Goal: Task Accomplishment & Management: Complete application form

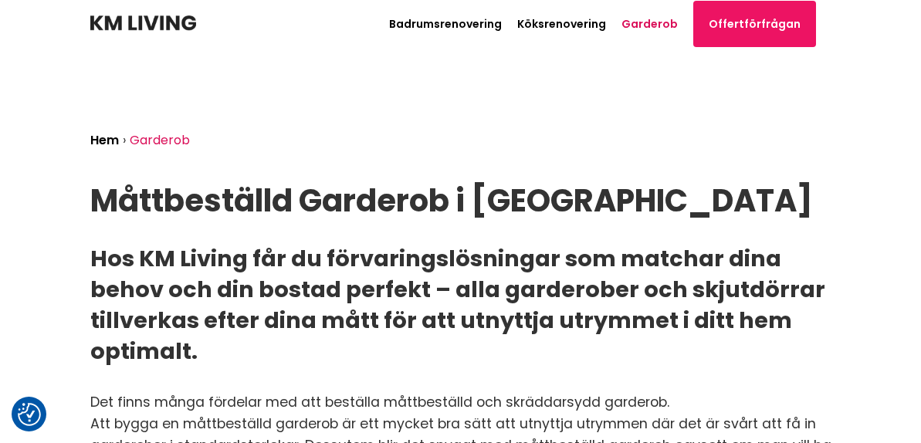
click at [175, 22] on img at bounding box center [143, 22] width 106 height 15
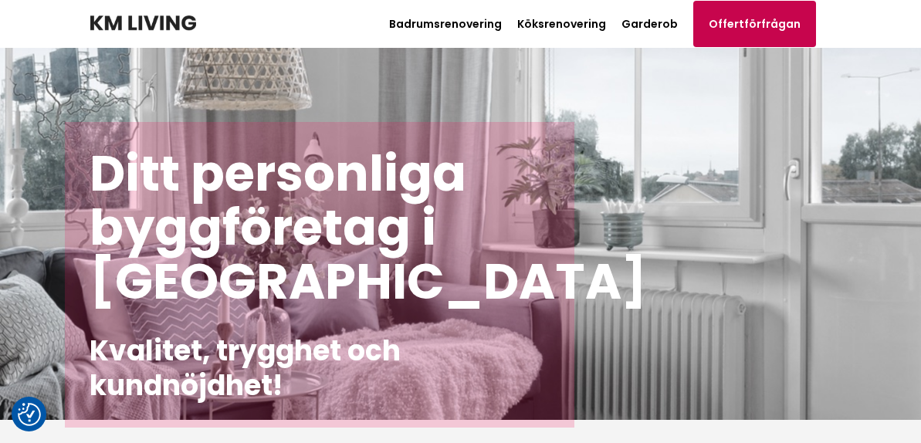
click at [767, 12] on link "Offertförfrågan" at bounding box center [754, 24] width 123 height 46
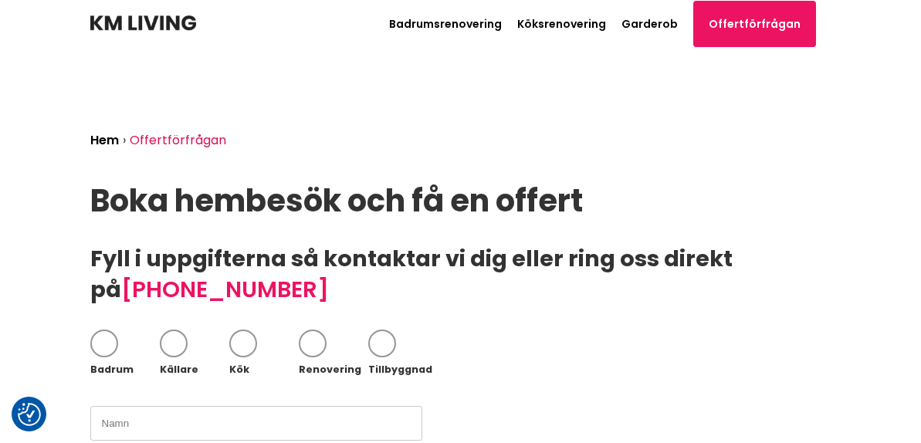
click at [101, 350] on span at bounding box center [104, 344] width 28 height 28
checkbox input "true"
click at [583, 22] on link "Köksrenovering" at bounding box center [561, 23] width 89 height 15
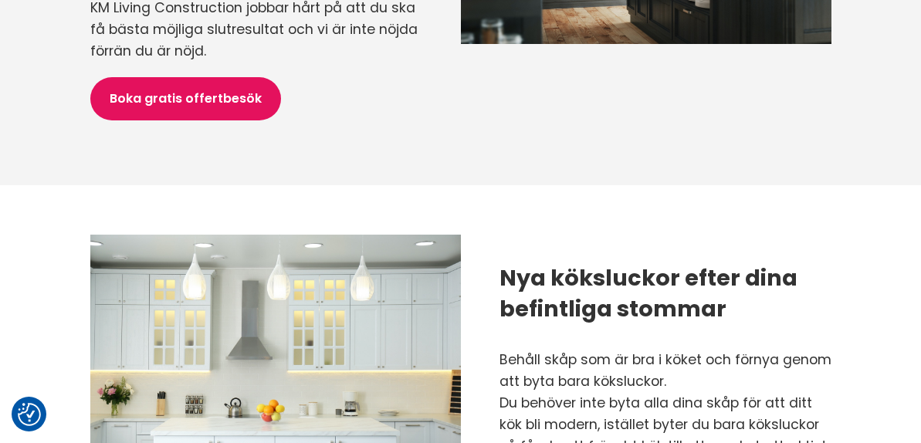
scroll to position [668, 0]
